Goal: Task Accomplishment & Management: Complete application form

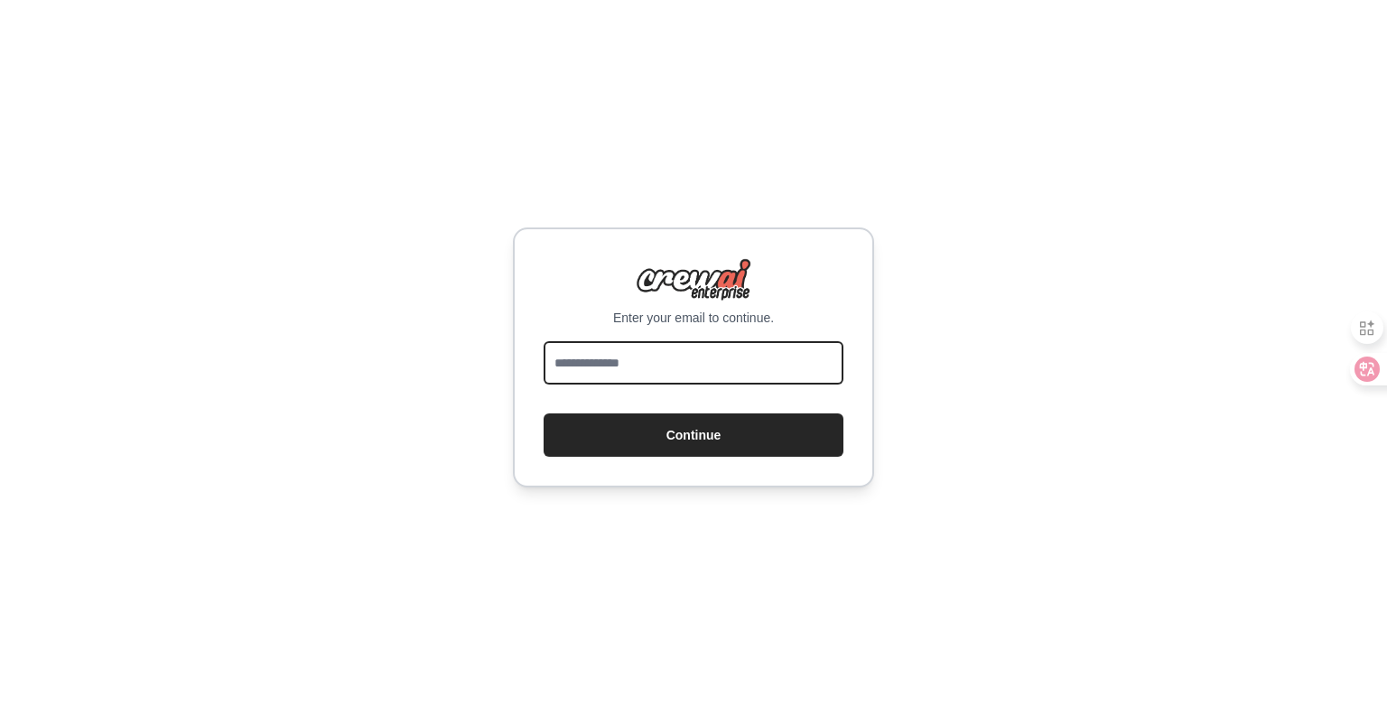
click at [664, 354] on input "email" at bounding box center [694, 362] width 300 height 43
type input "**********"
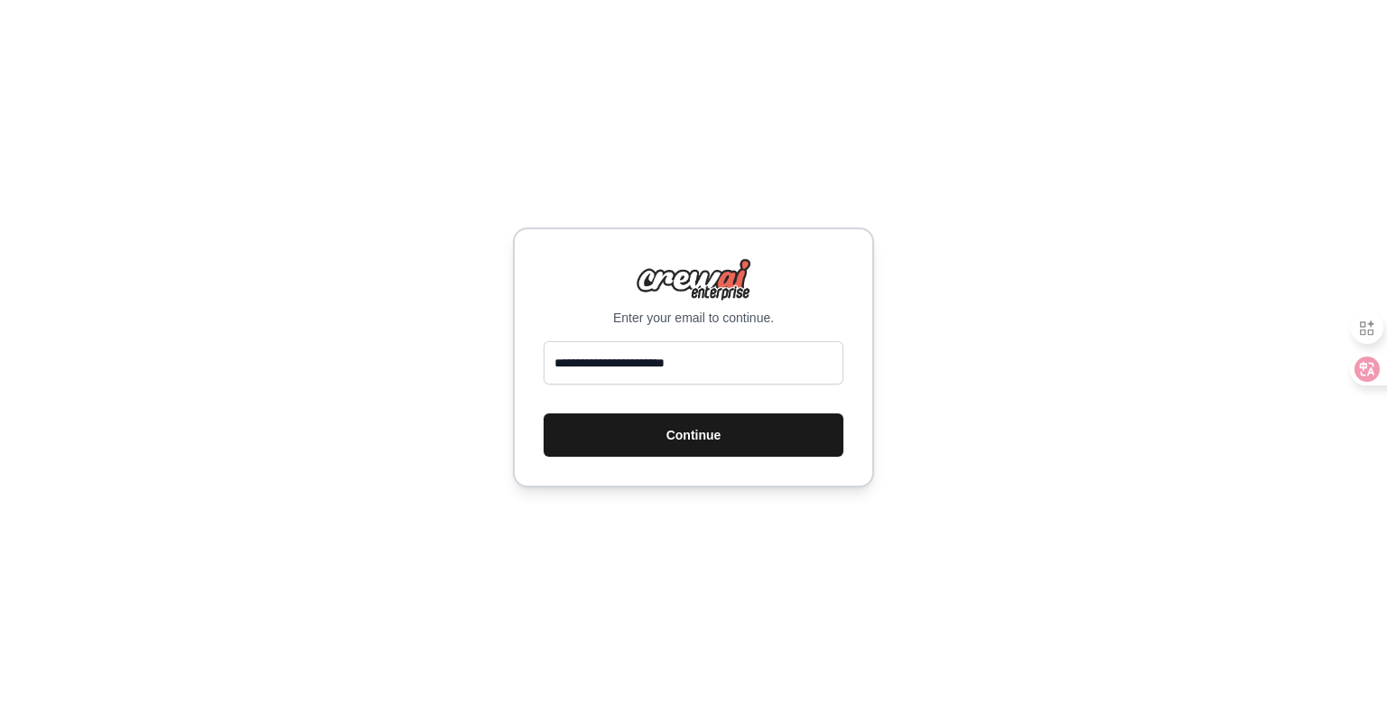
click at [733, 443] on button "Continue" at bounding box center [694, 435] width 300 height 43
